Goal: Task Accomplishment & Management: Use online tool/utility

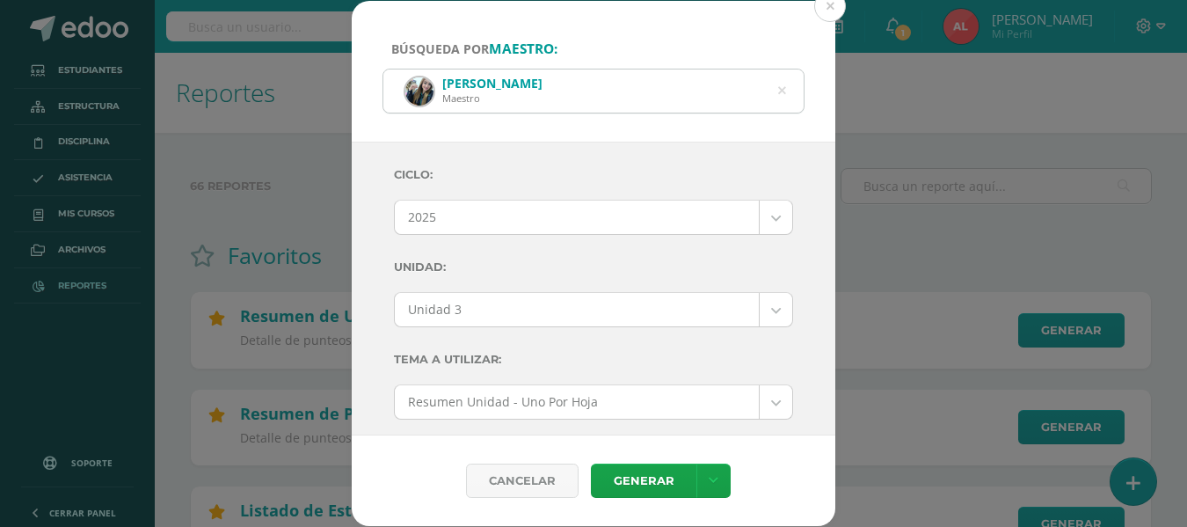
select select "2"
select select "Unidad 3"
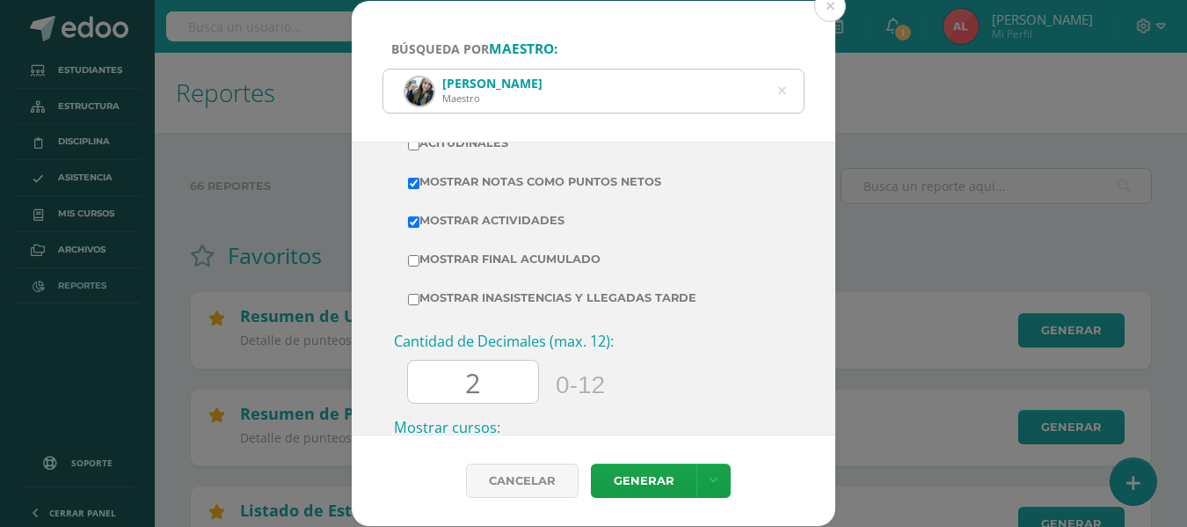
click at [784, 91] on icon at bounding box center [782, 91] width 8 height 45
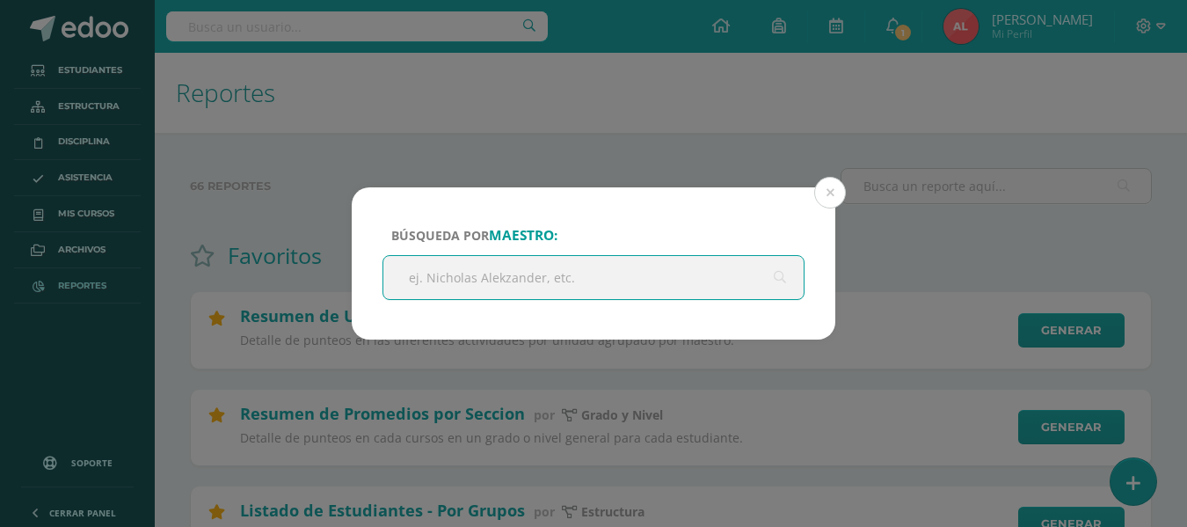
click at [548, 271] on input "text" at bounding box center [593, 277] width 420 height 43
type input "cindy"
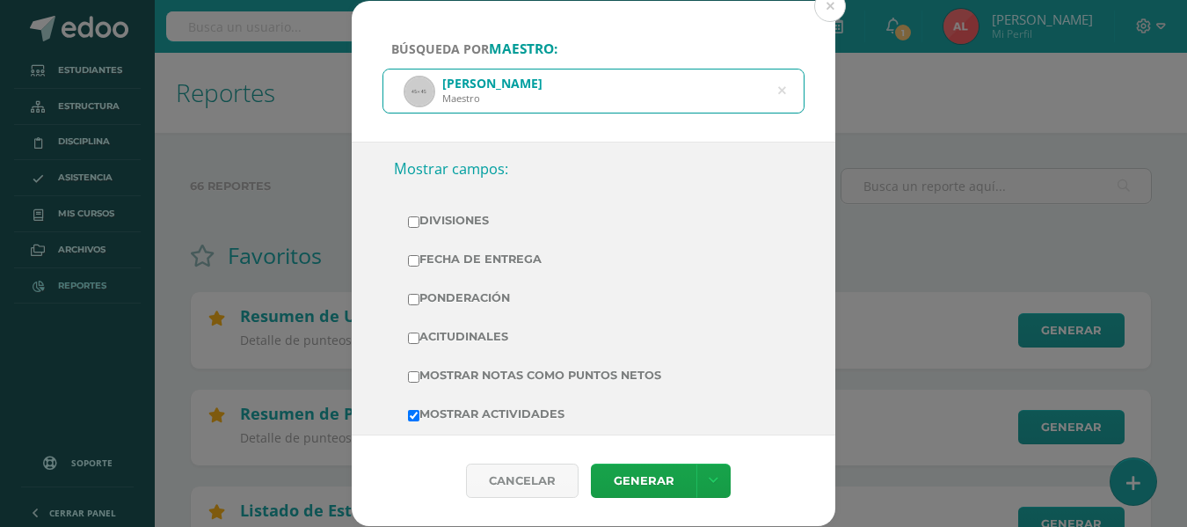
scroll to position [0, 0]
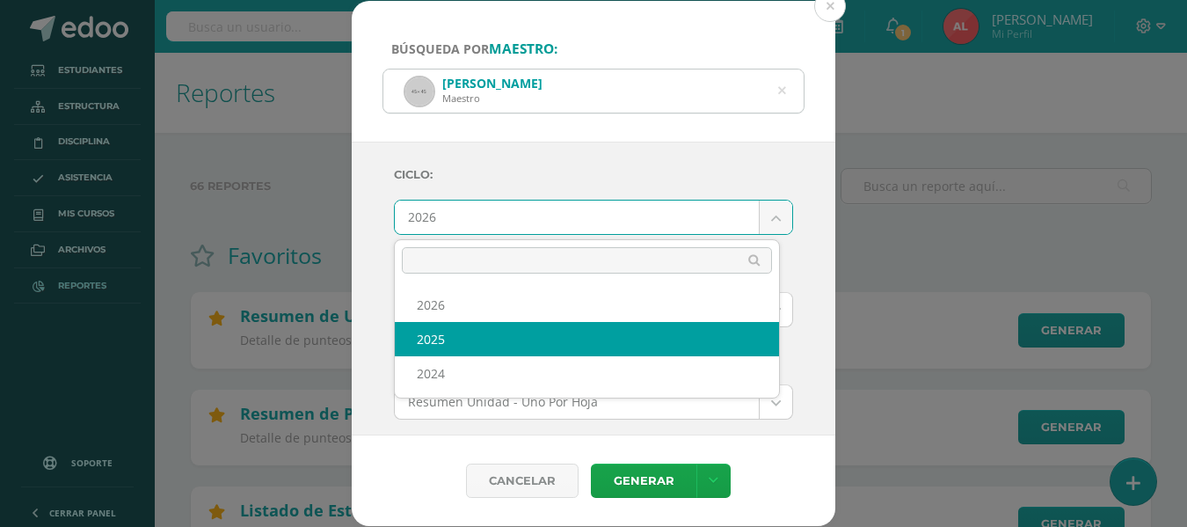
select select "2"
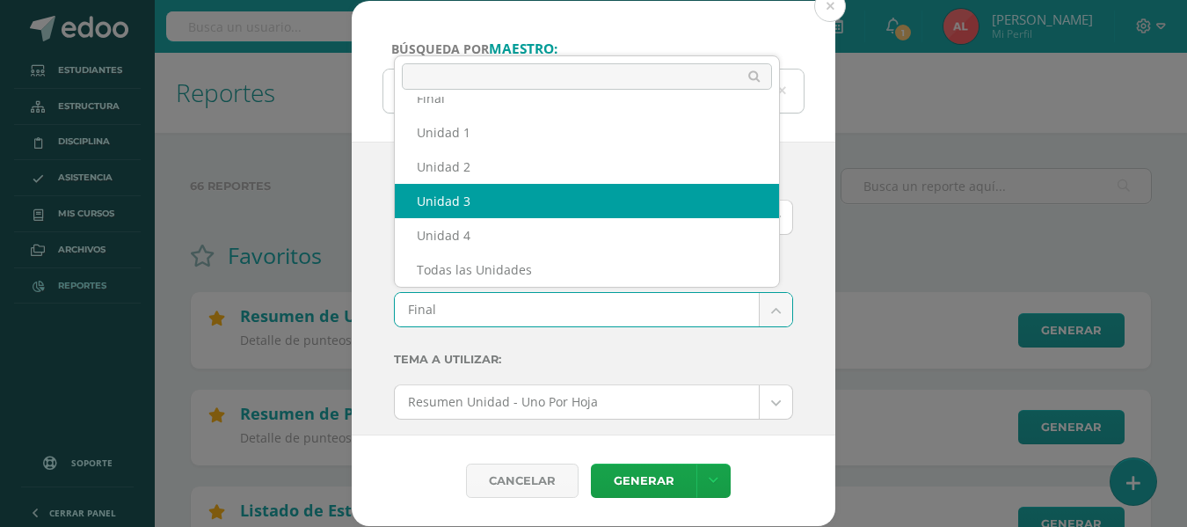
select select "Unidad 3"
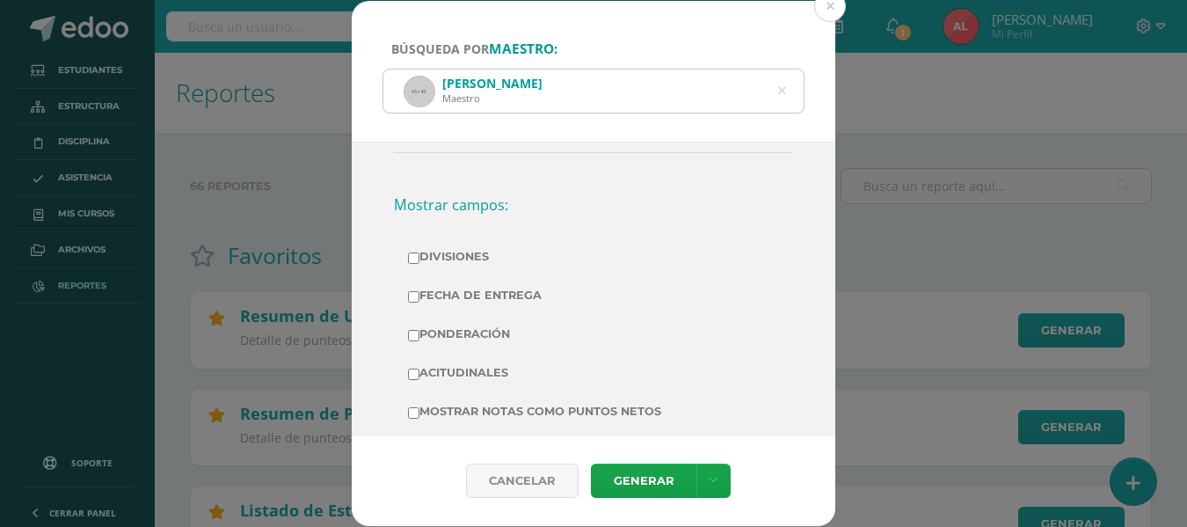
scroll to position [528, 0]
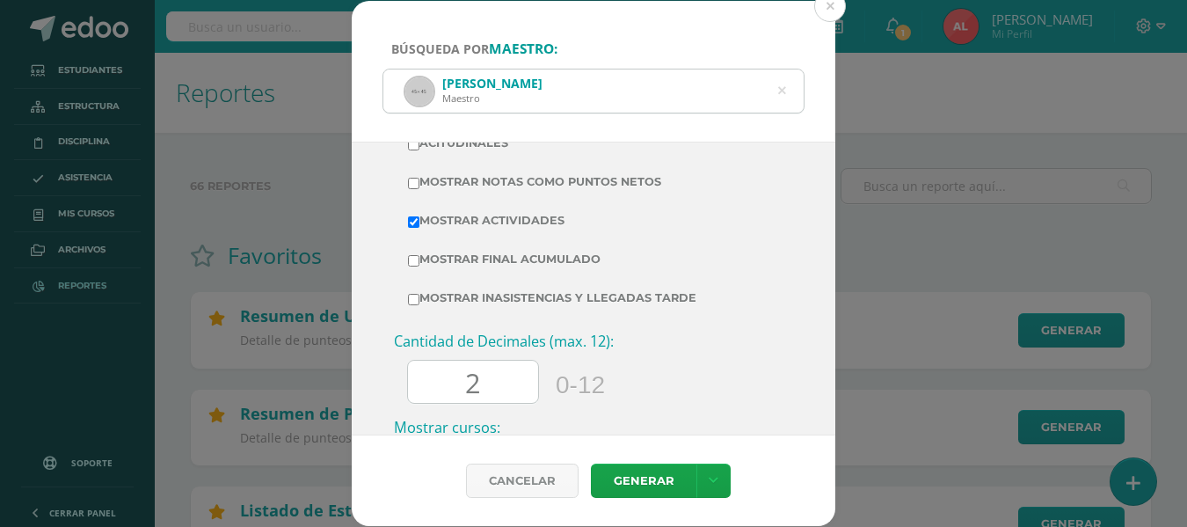
click at [419, 185] on input "Mostrar Notas Como Puntos Netos" at bounding box center [413, 183] width 11 height 11
checkbox input "true"
click at [620, 477] on link "Generar" at bounding box center [644, 480] width 106 height 34
click at [782, 93] on icon at bounding box center [782, 91] width 45 height 8
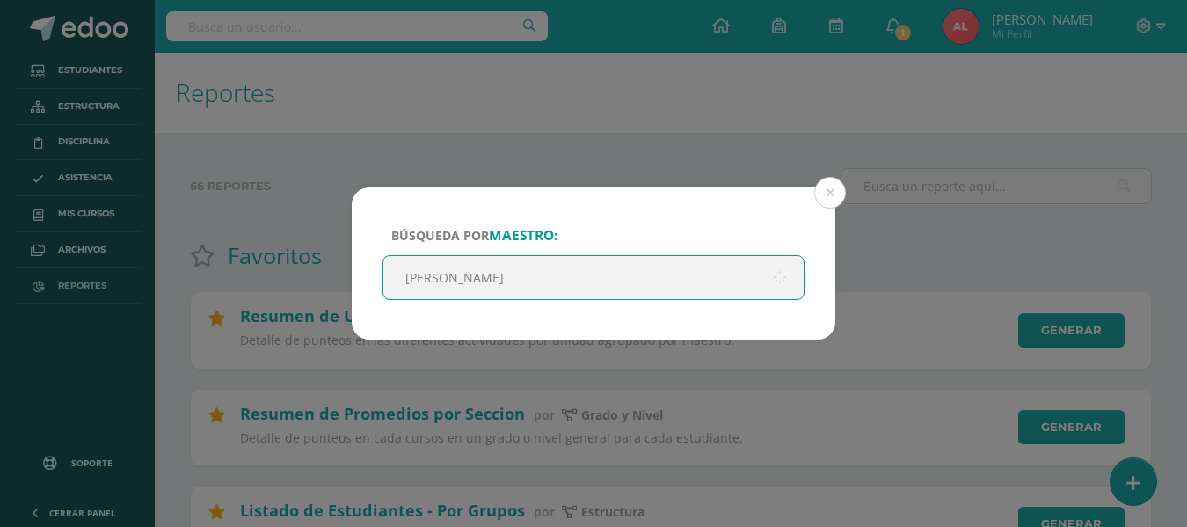
type input "raquel soto"
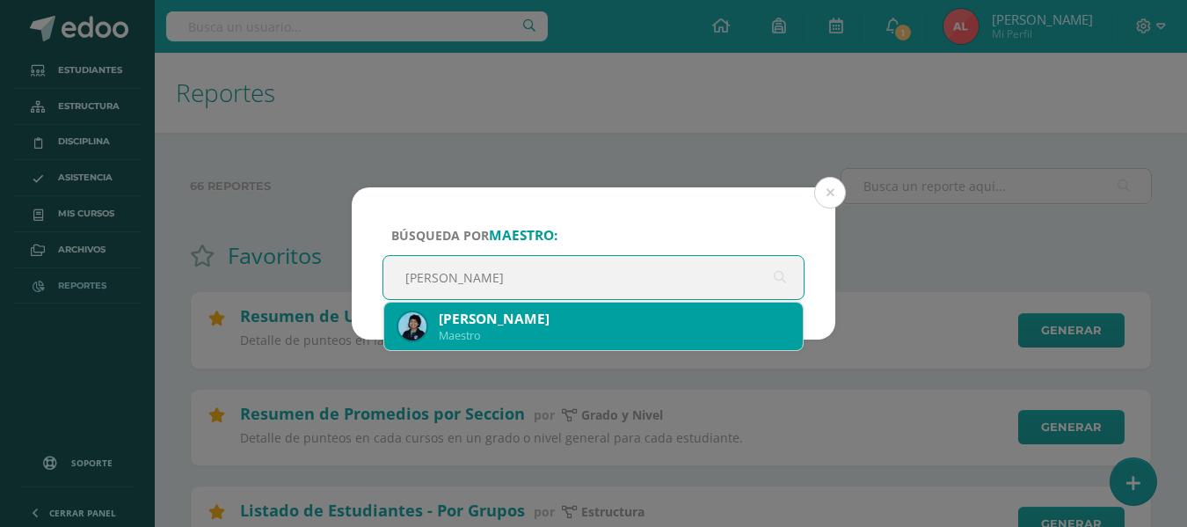
click at [536, 308] on div "Raquel Soto Maestro" at bounding box center [593, 325] width 390 height 47
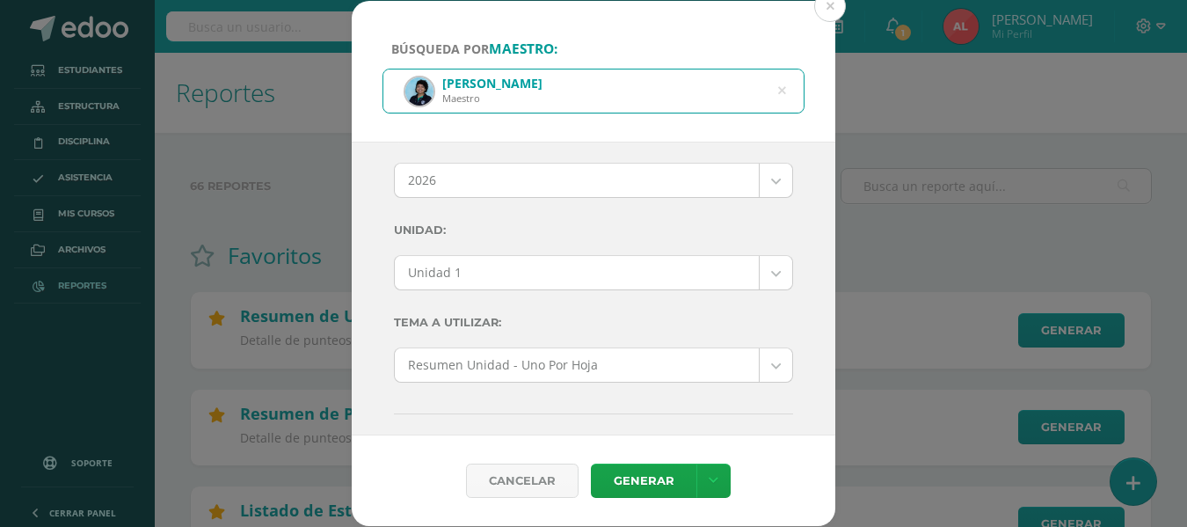
scroll to position [0, 0]
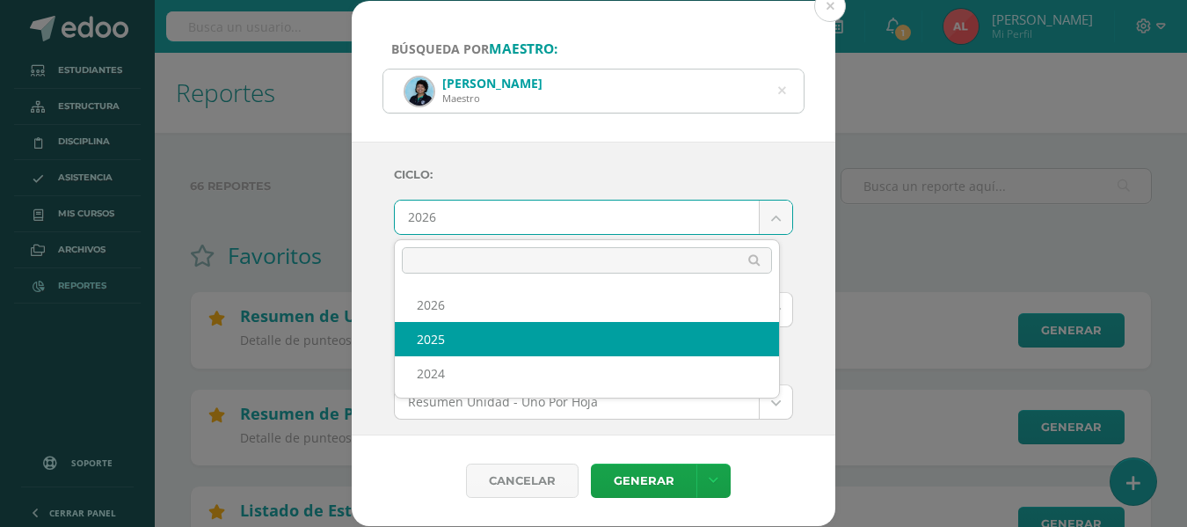
select select "2"
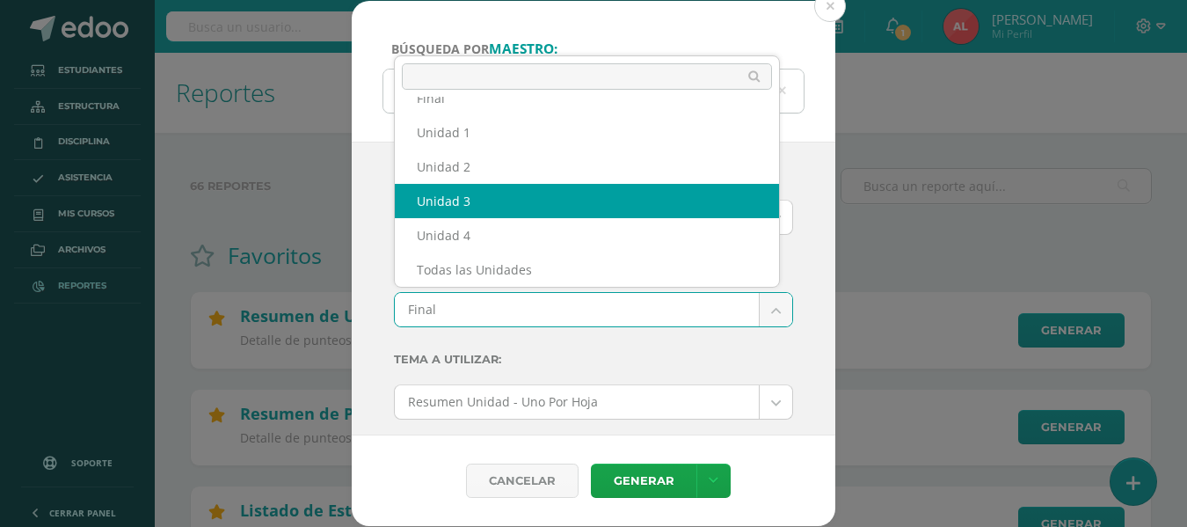
select select "Unidad 3"
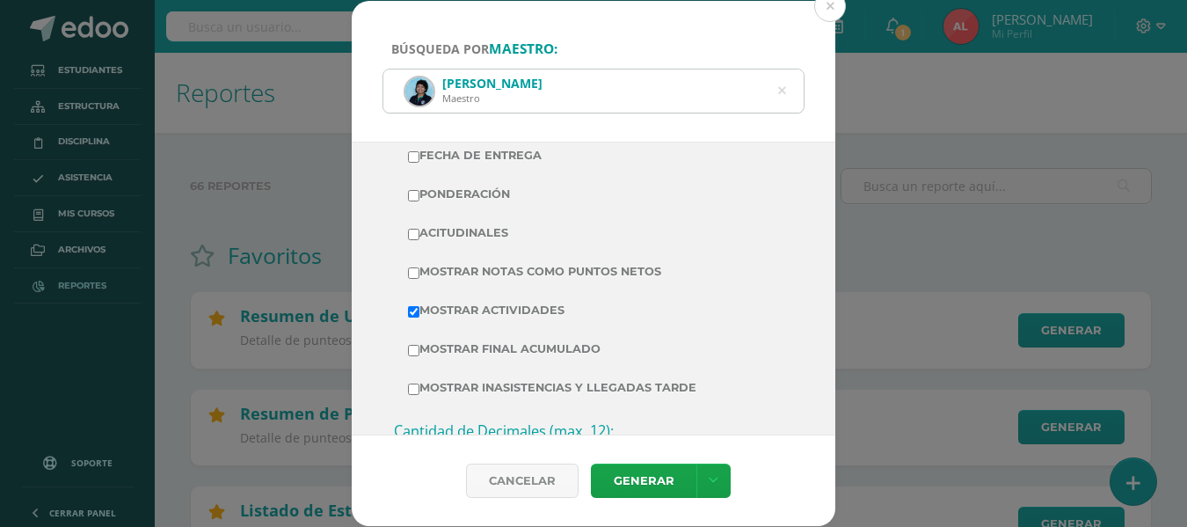
scroll to position [440, 0]
click at [411, 271] on input "Mostrar Notas Como Puntos Netos" at bounding box center [413, 271] width 11 height 11
checkbox input "true"
click at [630, 481] on link "Generar" at bounding box center [644, 480] width 106 height 34
click at [776, 91] on div "Raquel Soto Maestro" at bounding box center [593, 90] width 420 height 43
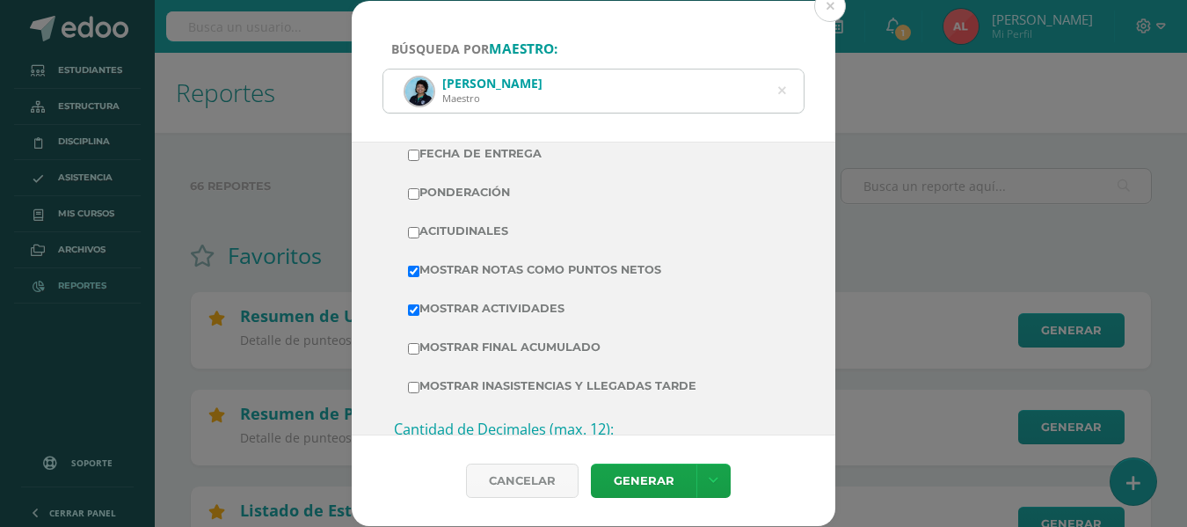
click at [783, 86] on icon at bounding box center [781, 91] width 37 height 37
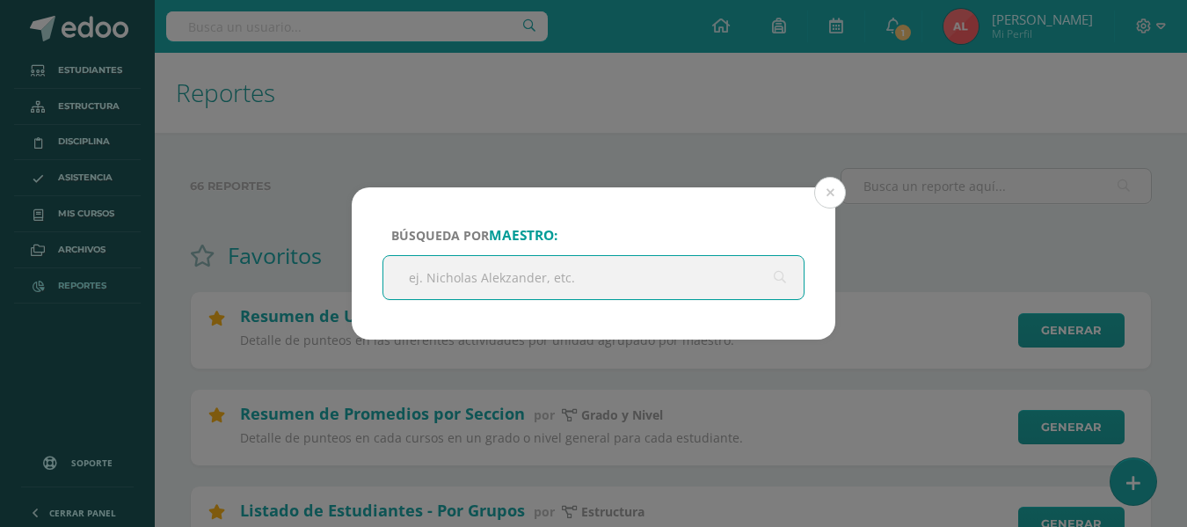
click at [591, 277] on input "text" at bounding box center [593, 277] width 420 height 43
type input "maria jose alvarado"
click at [554, 275] on input "maria jose alvarado" at bounding box center [593, 277] width 420 height 43
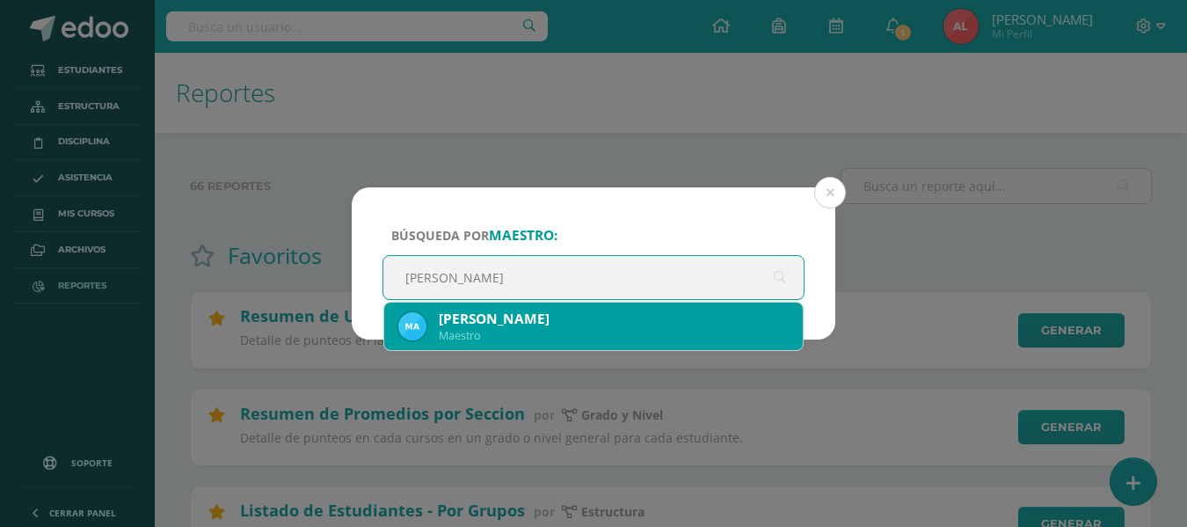
click at [534, 324] on div "Maria José Alvarado" at bounding box center [614, 318] width 350 height 18
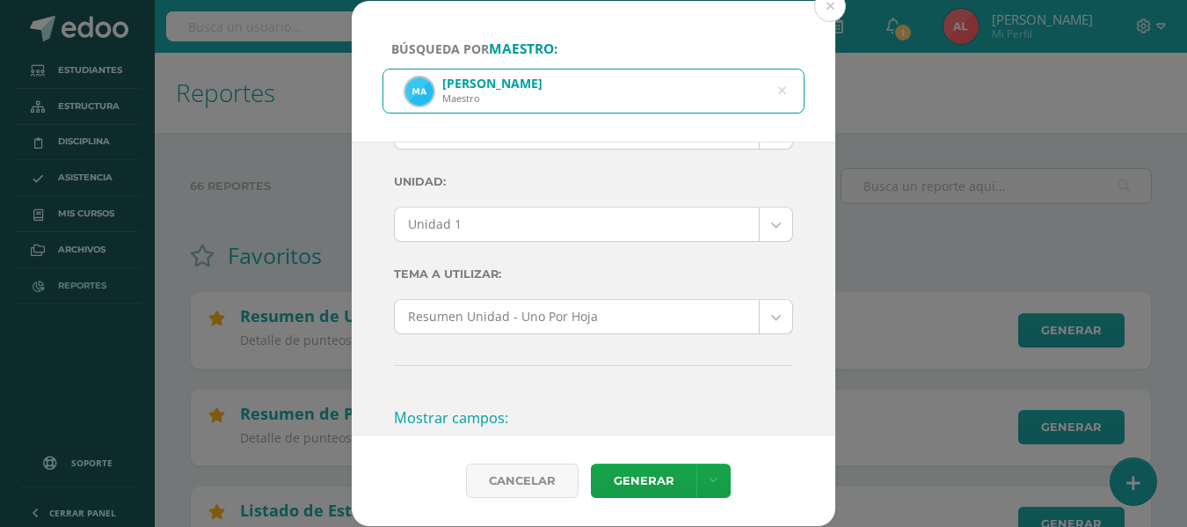
scroll to position [0, 0]
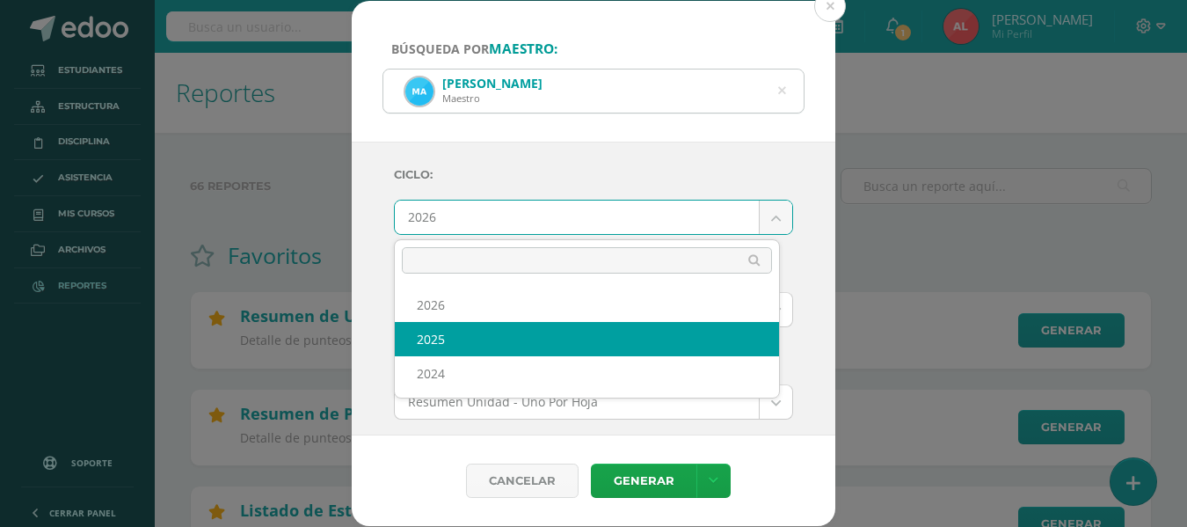
select select "2"
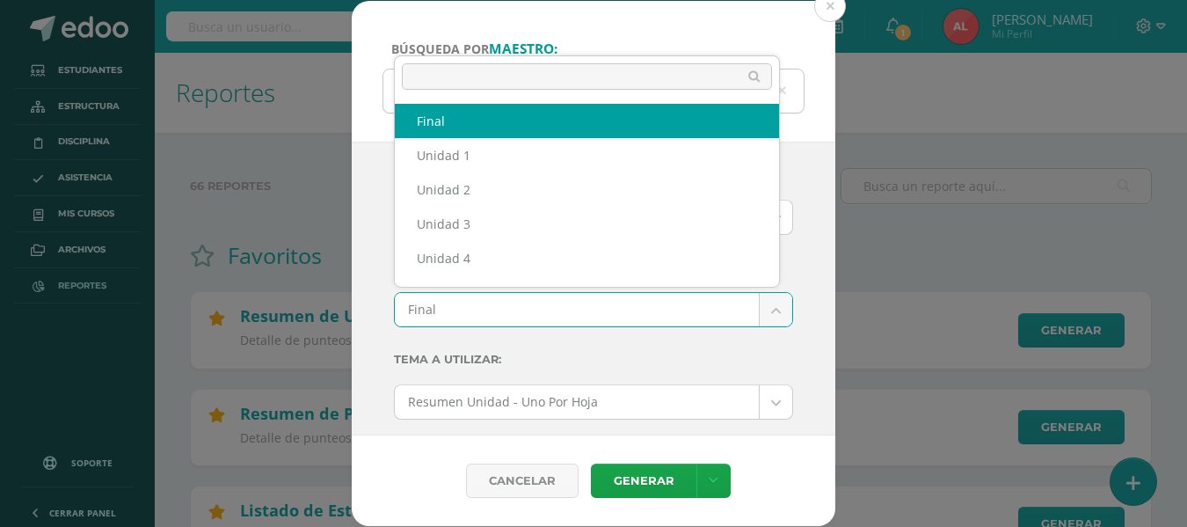
scroll to position [23, 0]
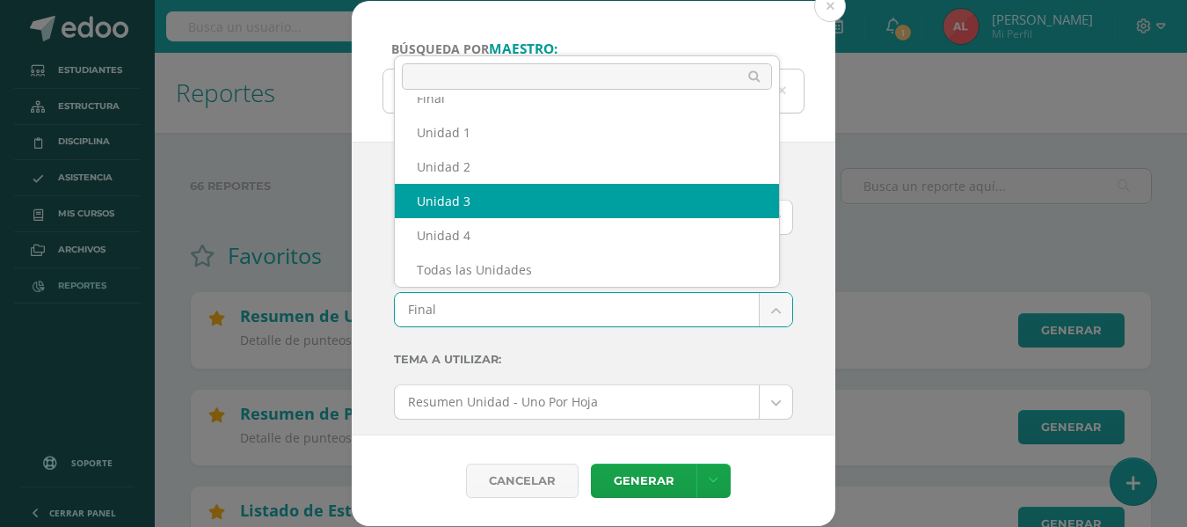
select select "Unidad 3"
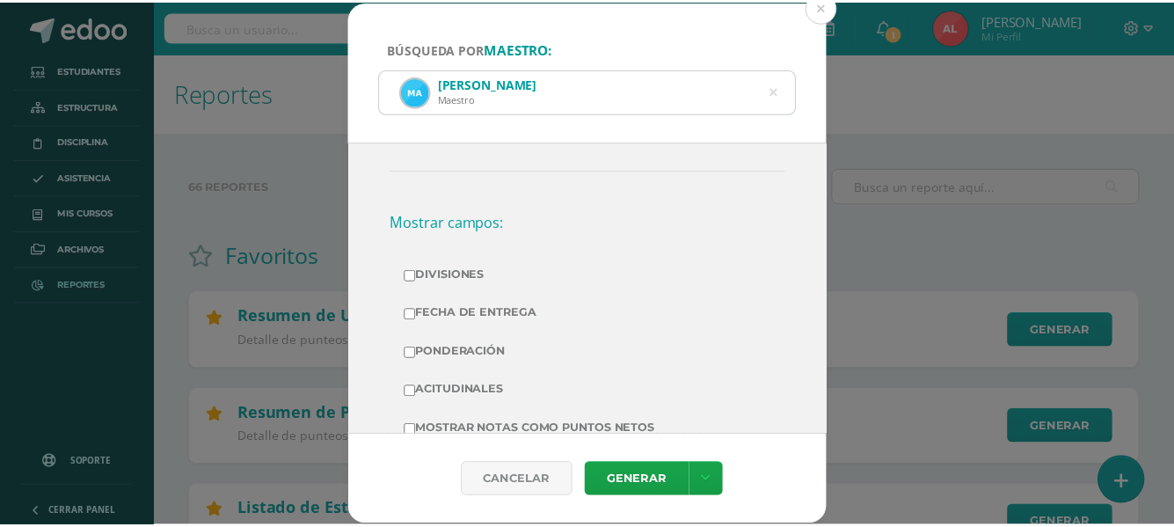
scroll to position [352, 0]
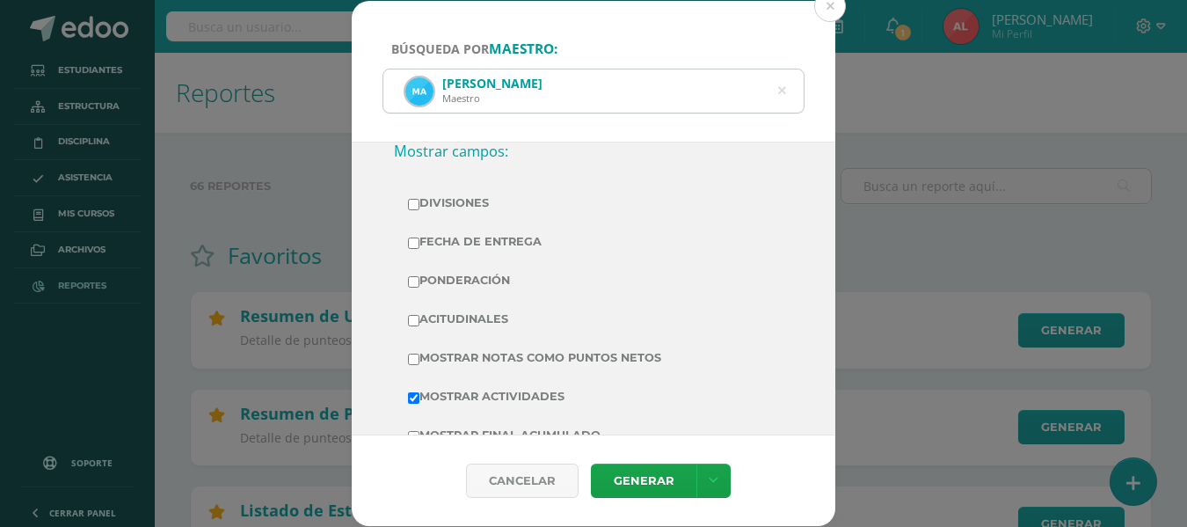
click at [419, 358] on input "Mostrar Notas Como Puntos Netos" at bounding box center [413, 358] width 11 height 11
checkbox input "true"
click at [609, 477] on link "Generar" at bounding box center [644, 480] width 106 height 34
click at [784, 91] on icon at bounding box center [782, 91] width 8 height 45
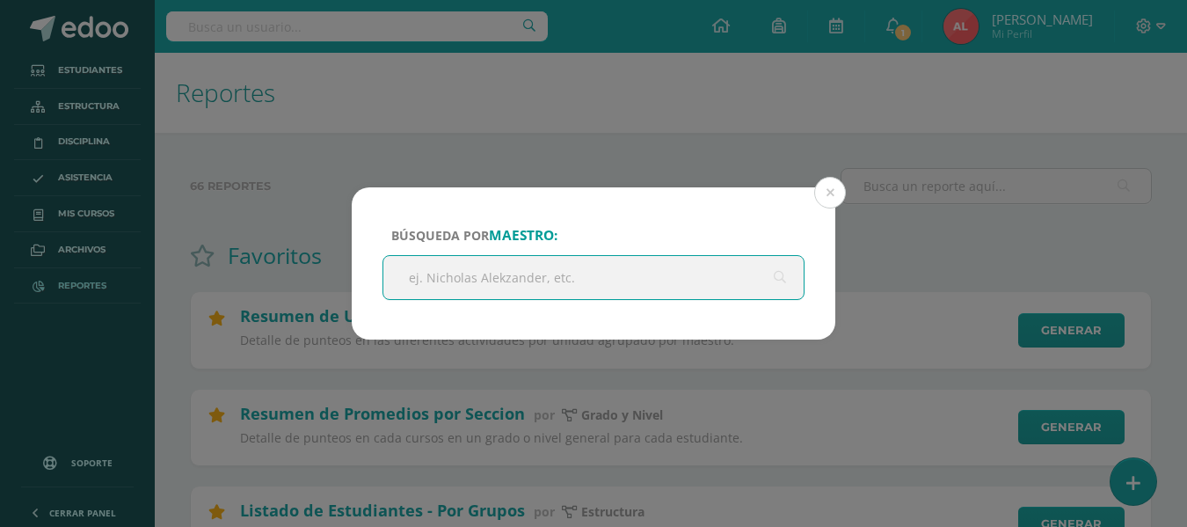
click at [518, 276] on input "text" at bounding box center [593, 277] width 420 height 43
type input "l"
click at [826, 191] on button at bounding box center [830, 193] width 32 height 32
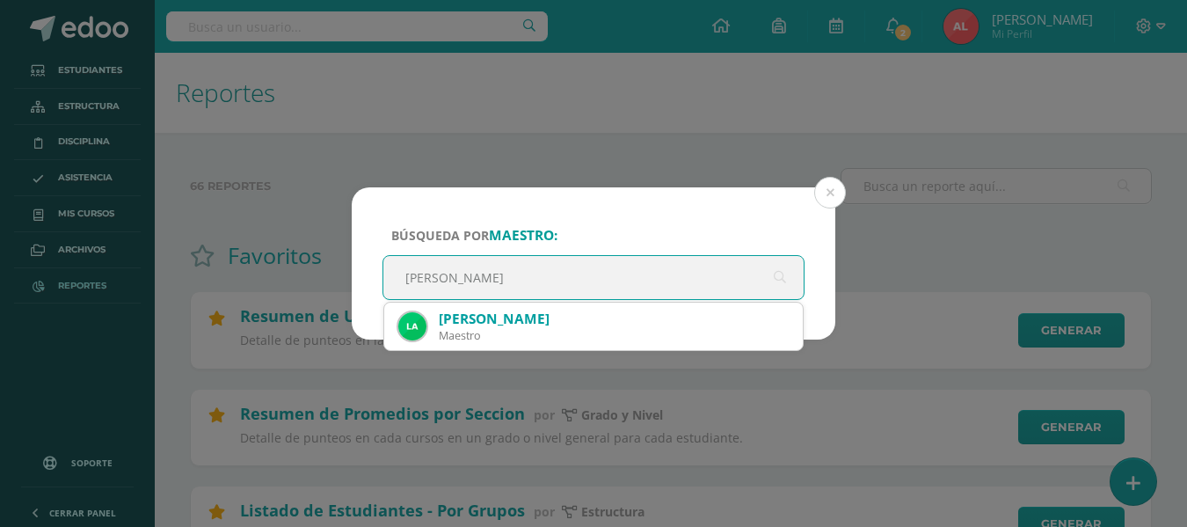
type input "[PERSON_NAME]"
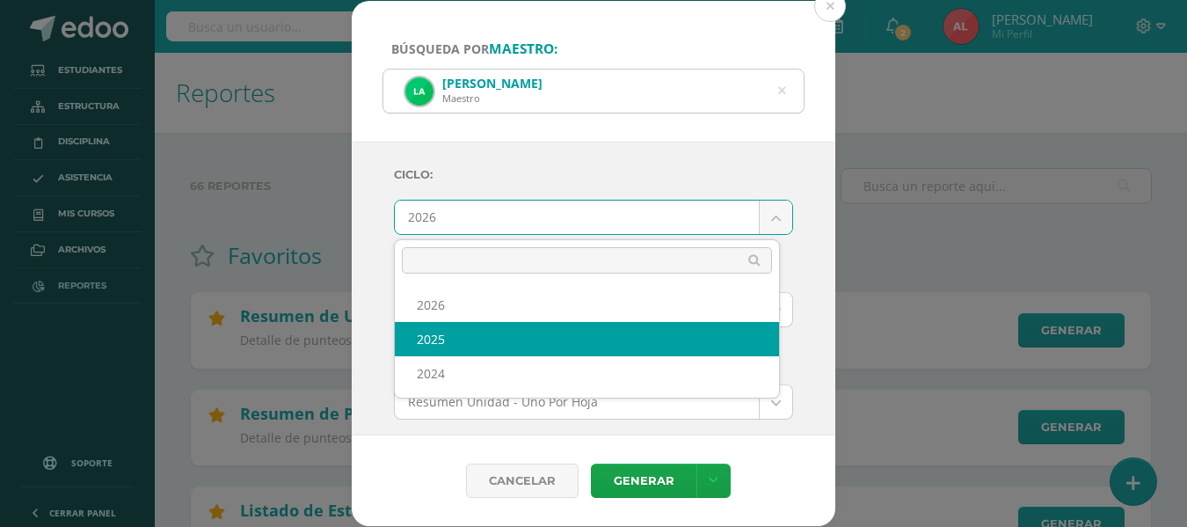
select select "2"
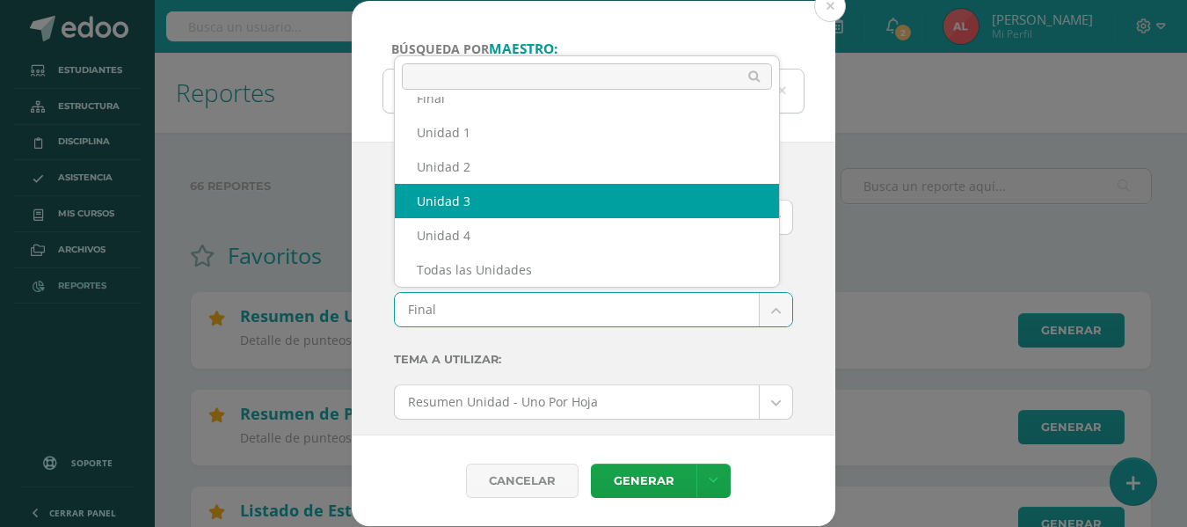
select select "Unidad 3"
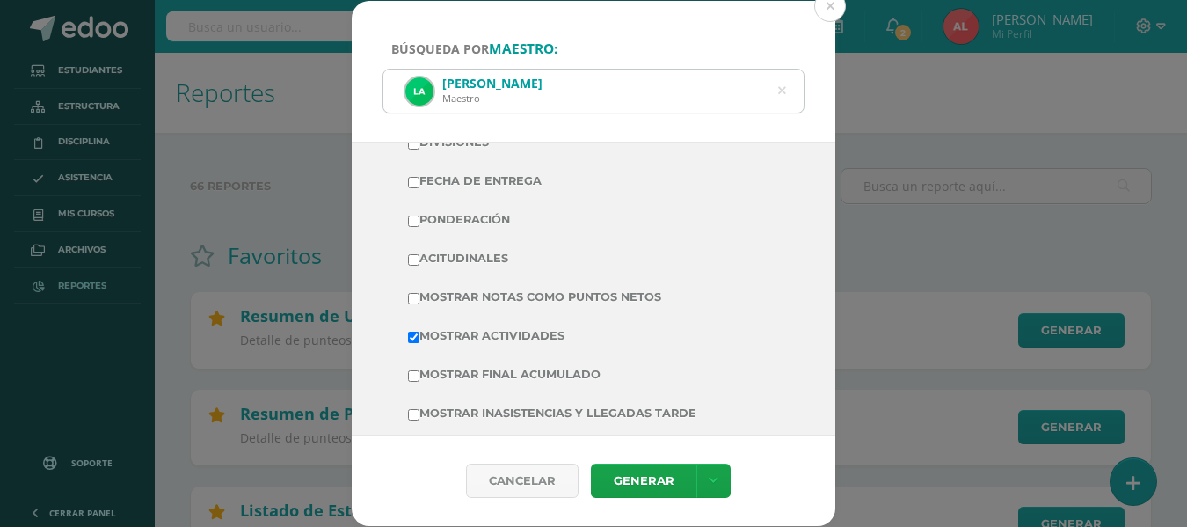
scroll to position [440, 0]
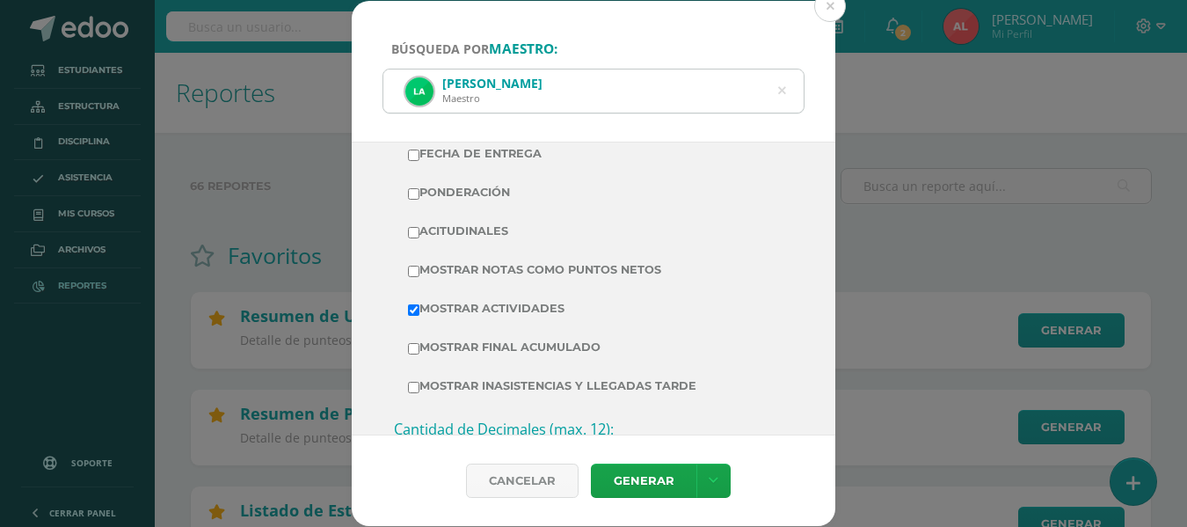
click at [415, 270] on input "Mostrar Notas Como Puntos Netos" at bounding box center [413, 271] width 11 height 11
checkbox input "true"
click at [624, 480] on link "Generar" at bounding box center [644, 480] width 106 height 34
click at [780, 94] on icon at bounding box center [782, 91] width 8 height 45
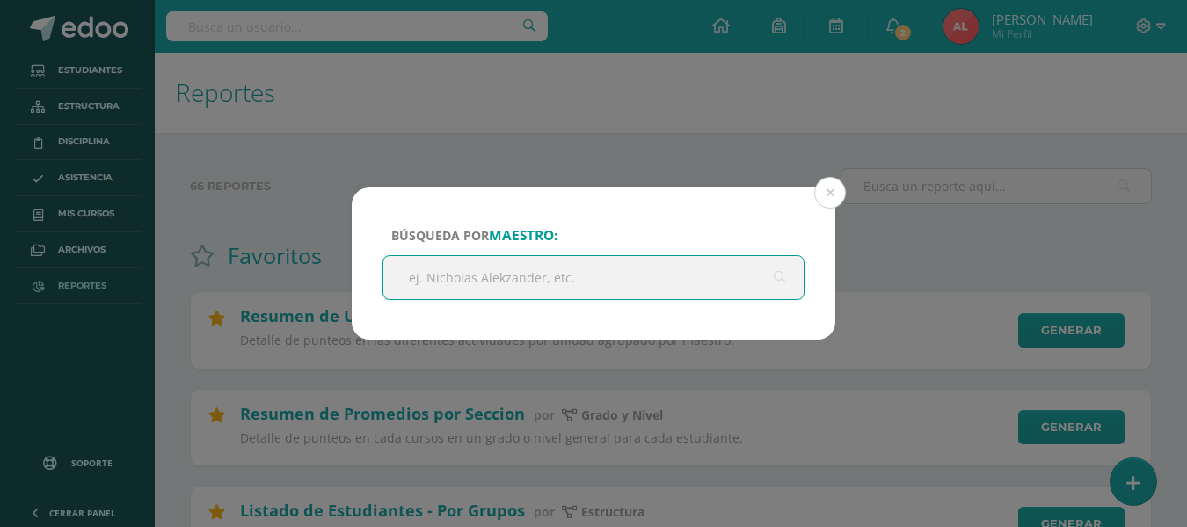
click at [601, 275] on input "text" at bounding box center [593, 277] width 420 height 43
type input "[PERSON_NAME]"
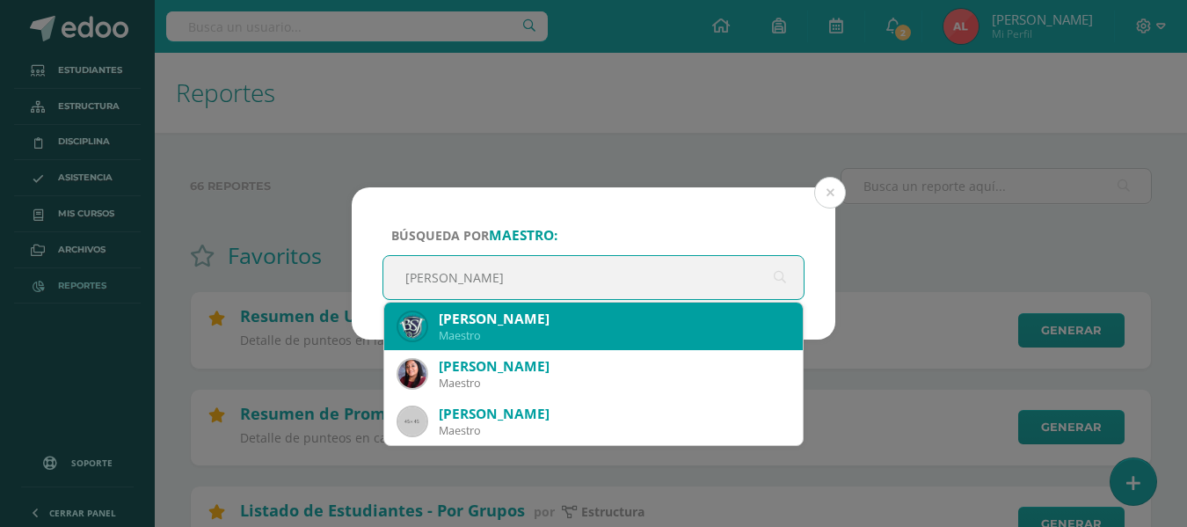
click at [457, 316] on div "[PERSON_NAME]" at bounding box center [614, 318] width 350 height 18
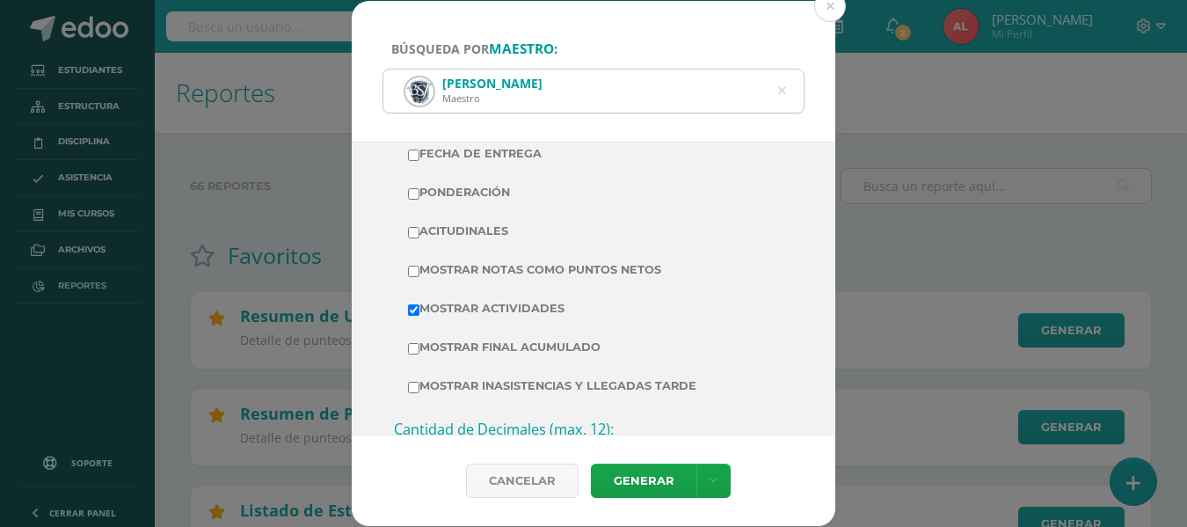
click at [412, 274] on input "Mostrar Notas Como Puntos Netos" at bounding box center [413, 271] width 11 height 11
checkbox input "true"
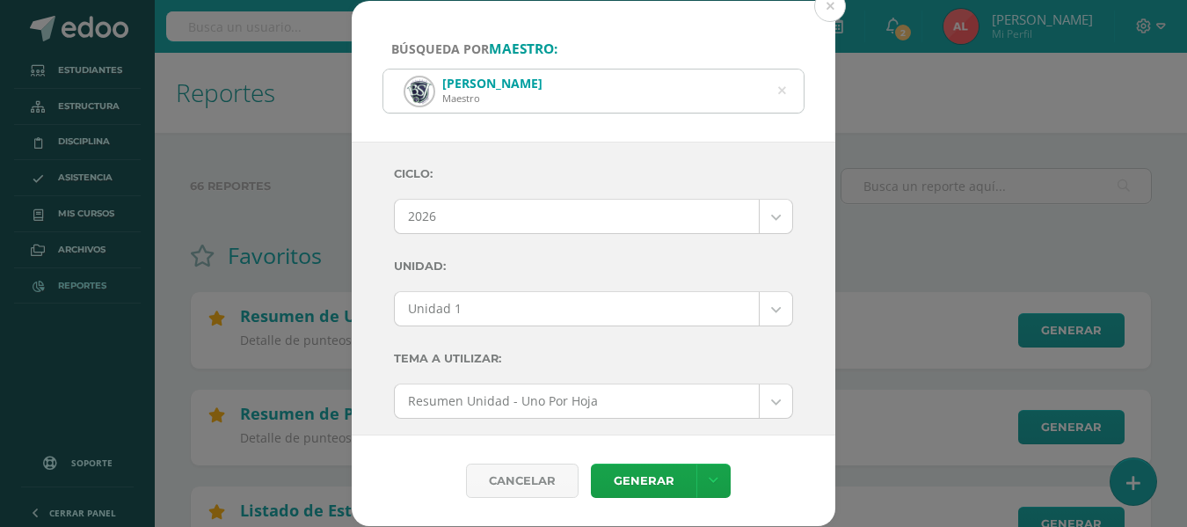
scroll to position [0, 0]
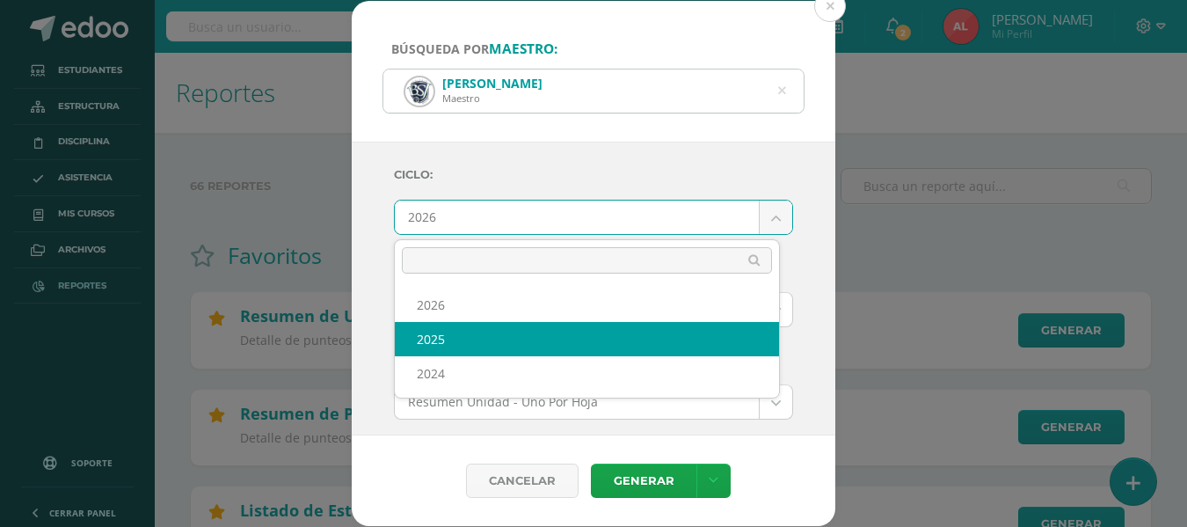
select select "2"
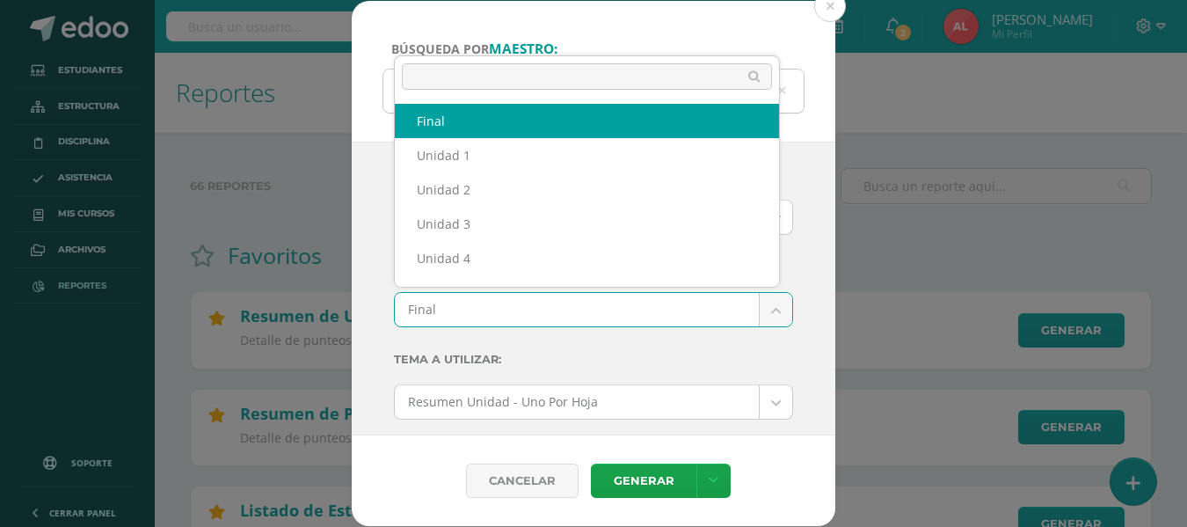
scroll to position [23, 0]
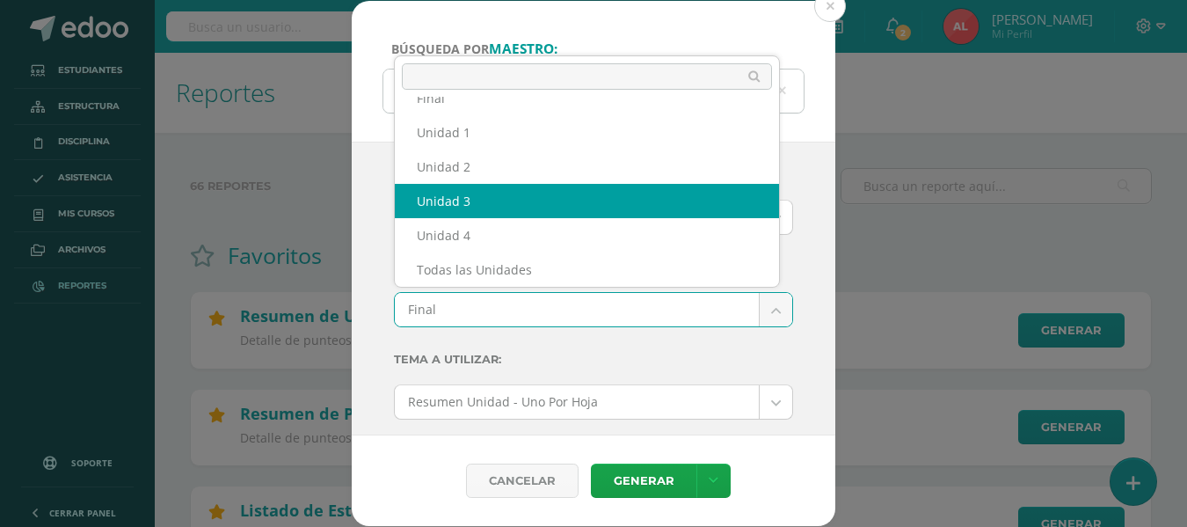
select select "Unidad 3"
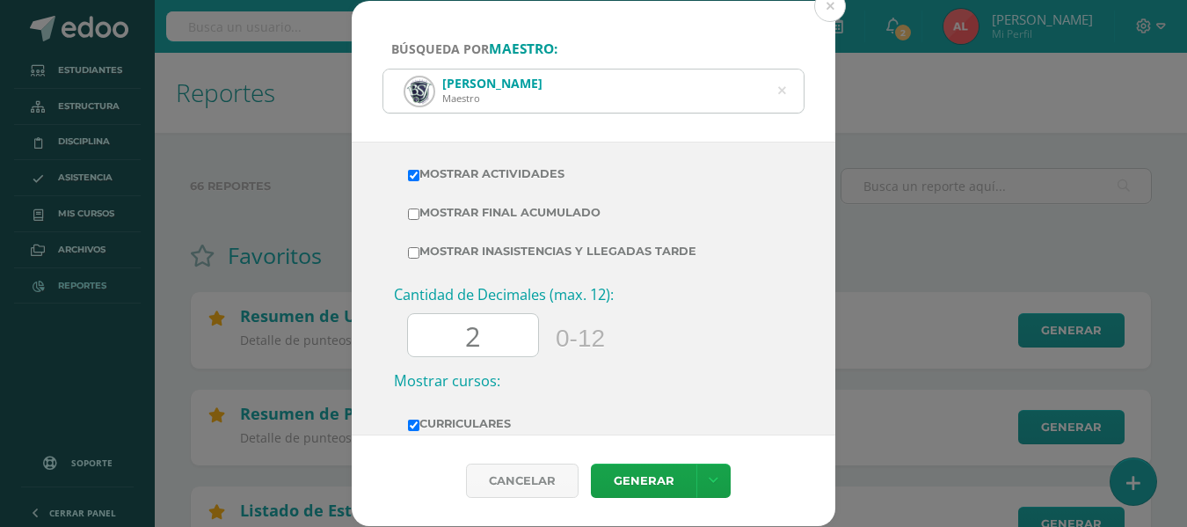
scroll to position [688, 0]
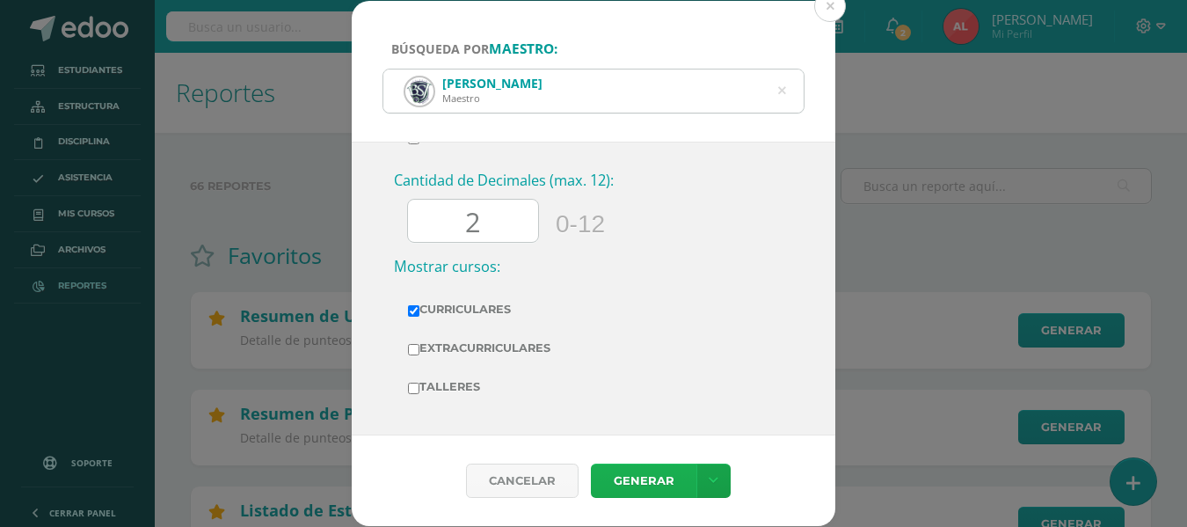
click at [626, 482] on link "Generar" at bounding box center [644, 480] width 106 height 34
click at [782, 84] on icon at bounding box center [782, 91] width 8 height 45
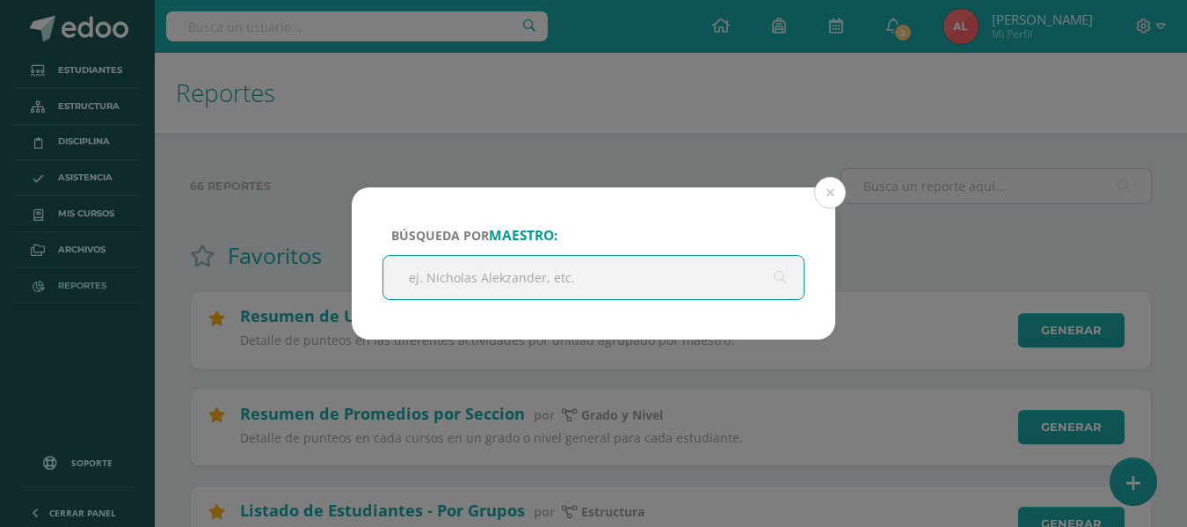
click at [610, 282] on input "text" at bounding box center [593, 277] width 420 height 43
type input "[PERSON_NAME]"
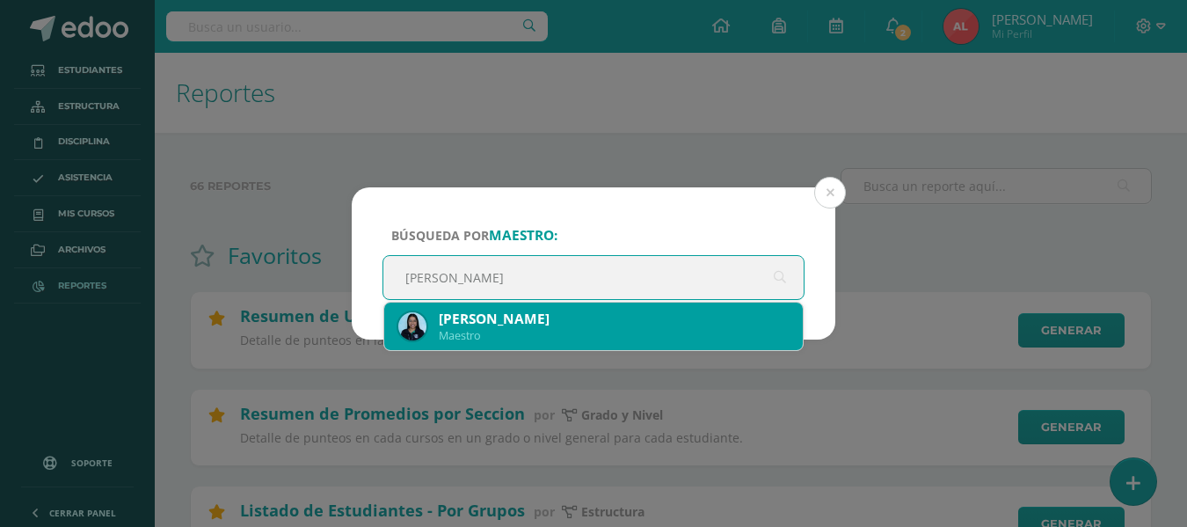
click at [511, 324] on div "[PERSON_NAME]" at bounding box center [614, 318] width 350 height 18
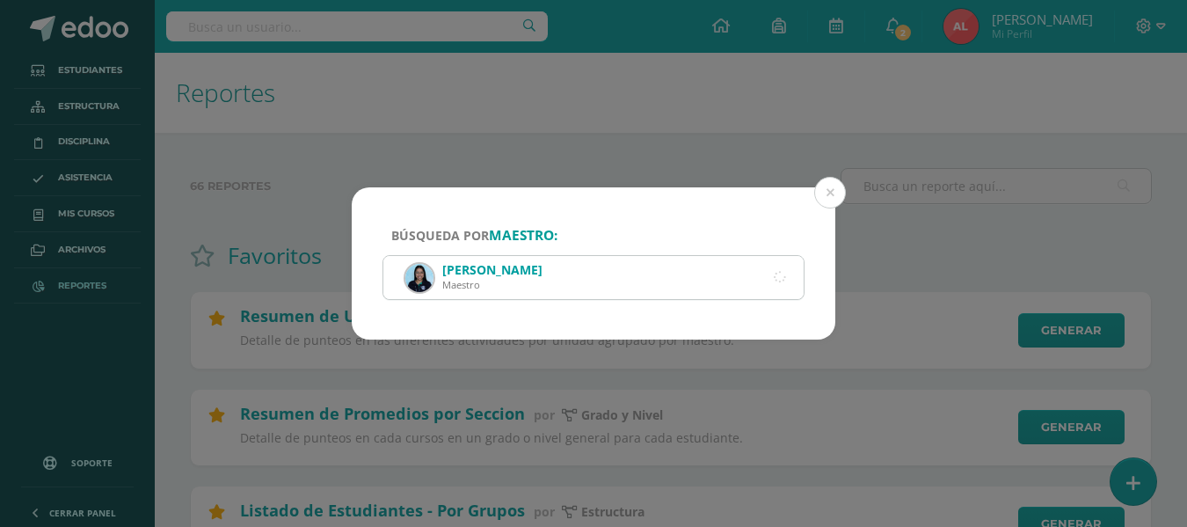
click at [517, 275] on div "[PERSON_NAME] Maestro" at bounding box center [593, 277] width 420 height 43
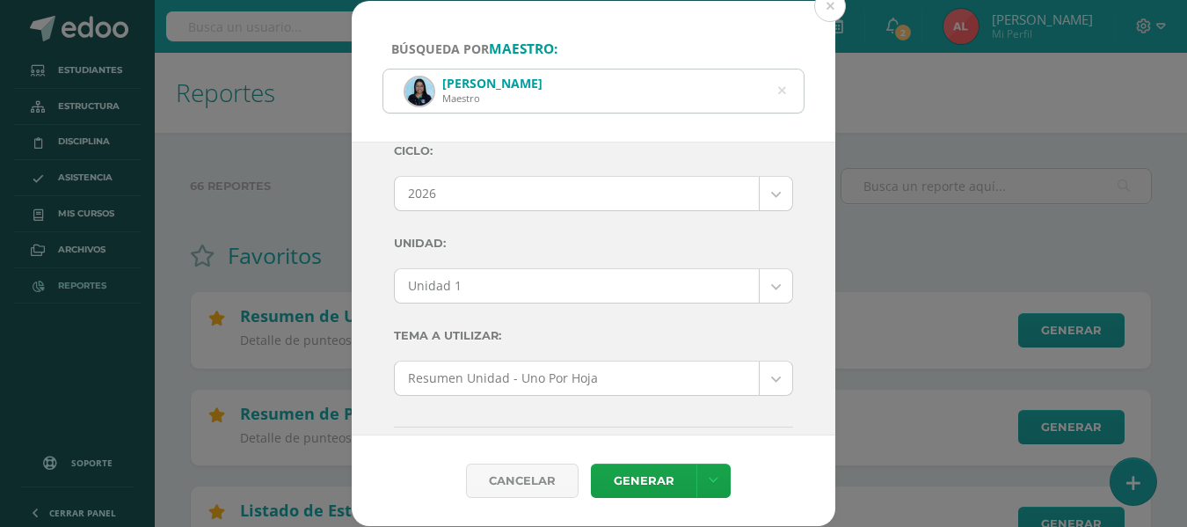
scroll to position [0, 0]
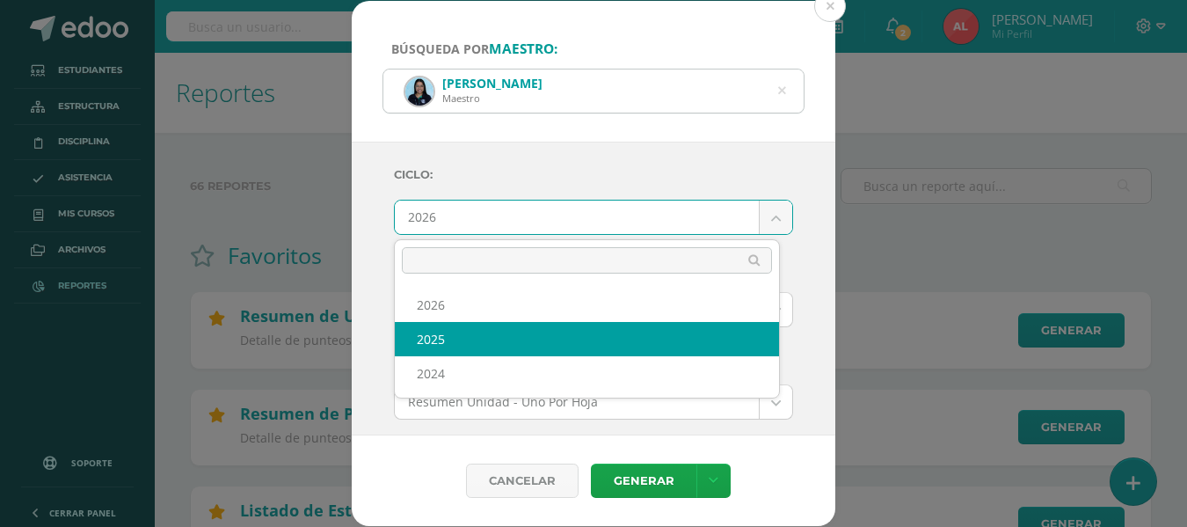
select select "2"
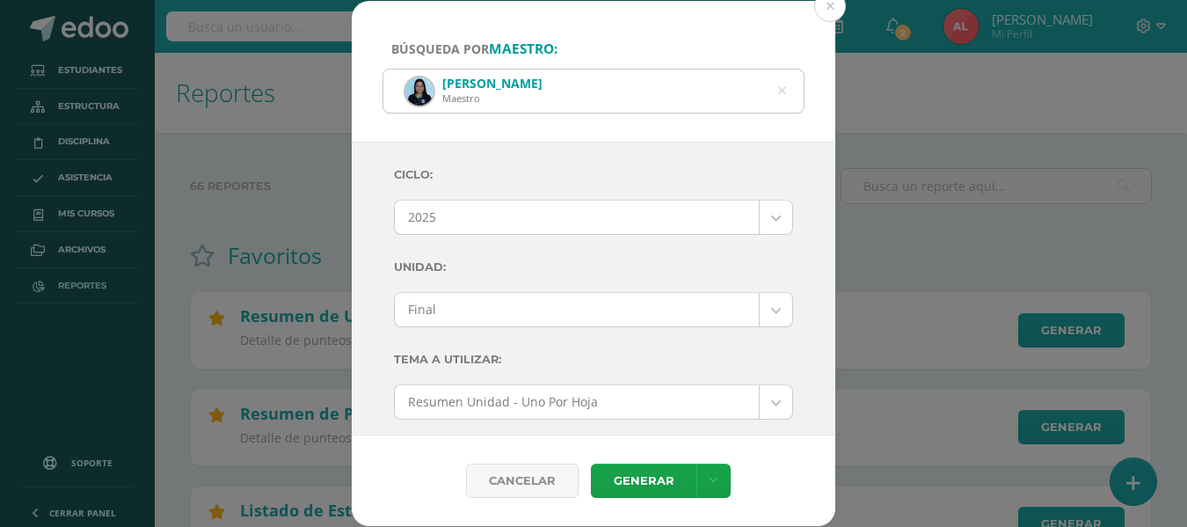
scroll to position [88, 0]
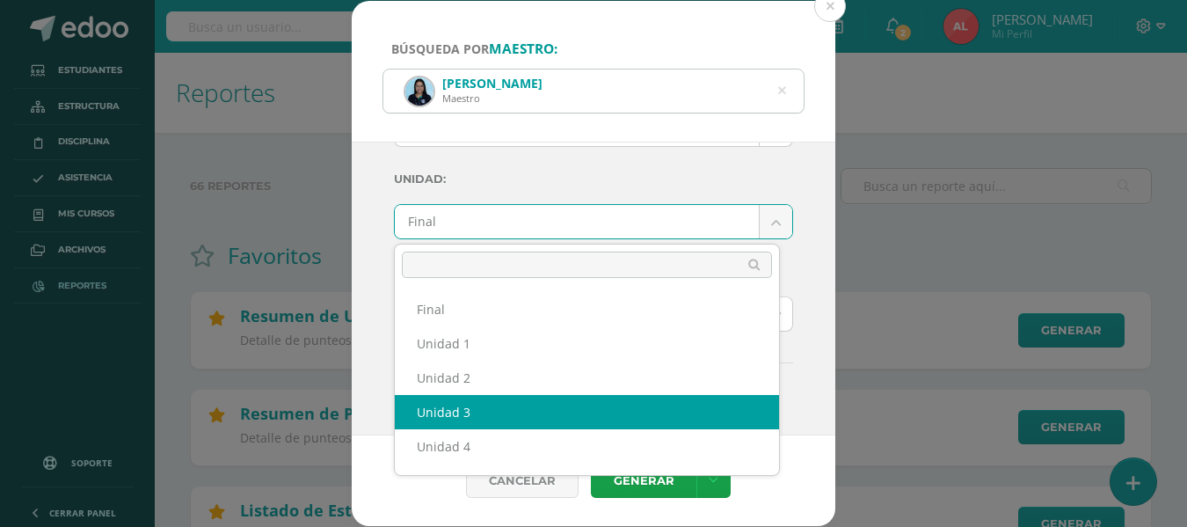
select select "Unidad 3"
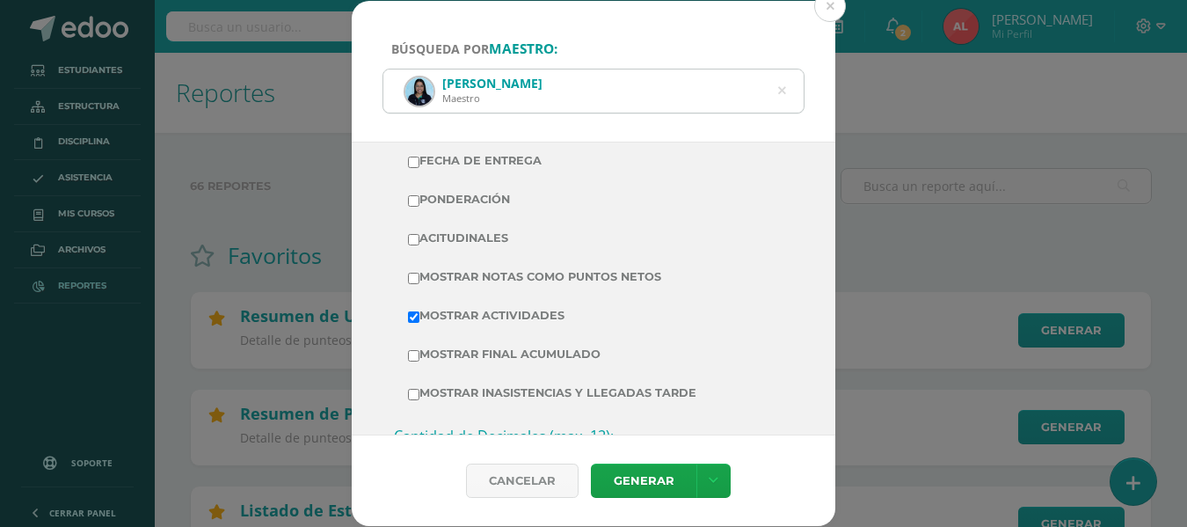
scroll to position [440, 0]
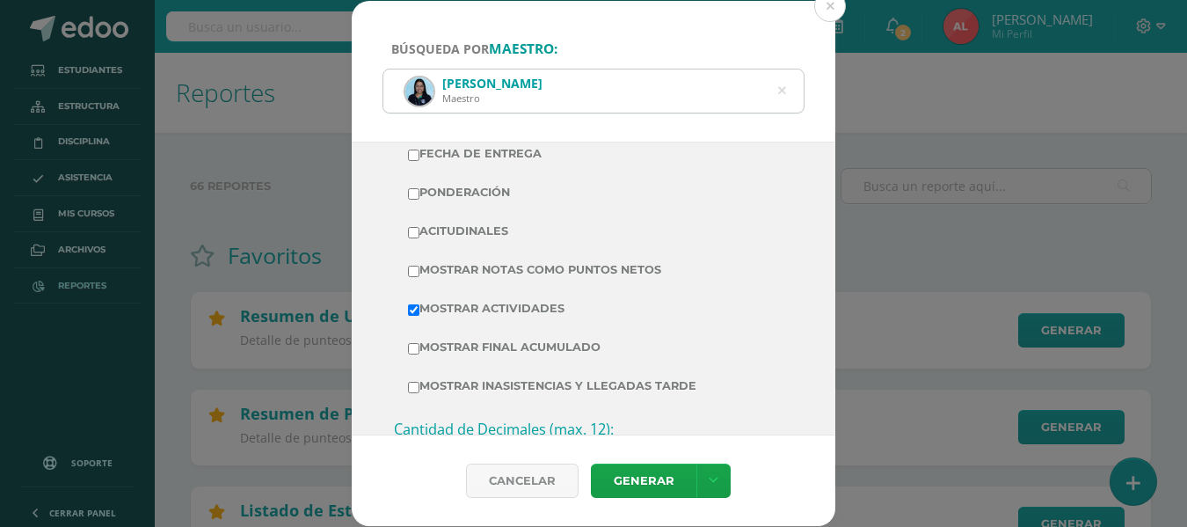
click at [416, 277] on label "Mostrar Notas Como Puntos Netos" at bounding box center [593, 270] width 371 height 25
click at [416, 277] on input "Mostrar Notas Como Puntos Netos" at bounding box center [413, 271] width 11 height 11
checkbox input "true"
click at [629, 480] on link "Generar" at bounding box center [644, 480] width 106 height 34
